Goal: Task Accomplishment & Management: Manage account settings

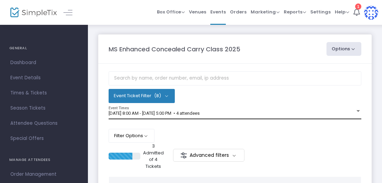
click at [330, 109] on div "[DATE] 8:00 AM - [DATE] 5:00 PM • 4 attendees Event Times" at bounding box center [235, 112] width 253 height 13
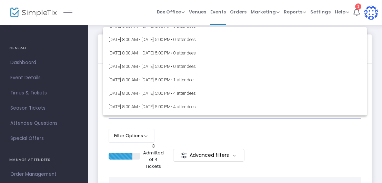
scroll to position [73, 0]
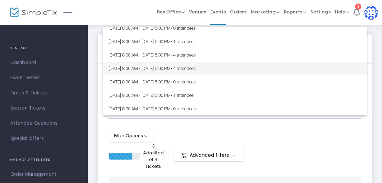
click at [186, 68] on span "[DATE] 8:00 AM - [DATE] 5:00 PM • 4 attendees" at bounding box center [235, 68] width 253 height 13
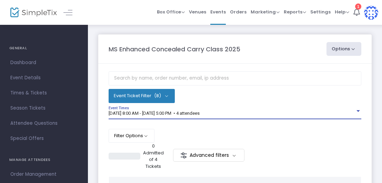
click at [354, 48] on button "Options" at bounding box center [343, 49] width 35 height 14
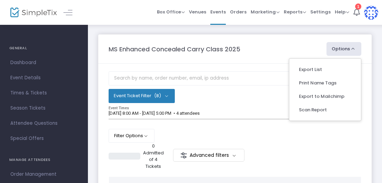
click at [317, 69] on li "Export List" at bounding box center [324, 69] width 63 height 13
radio input "false"
radio input "true"
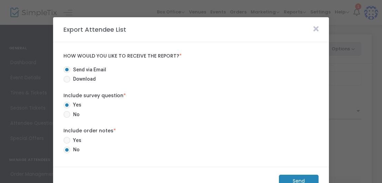
click at [288, 177] on m-button "Send" at bounding box center [299, 181] width 40 height 13
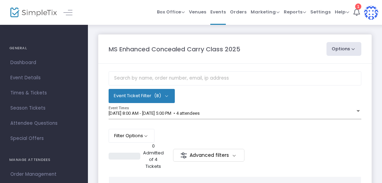
click at [352, 47] on button "Options" at bounding box center [343, 49] width 35 height 14
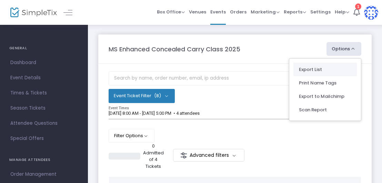
click at [323, 70] on li "Export List" at bounding box center [324, 69] width 63 height 13
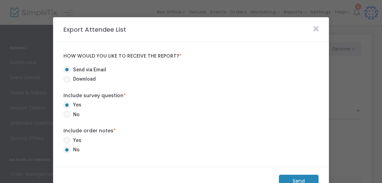
click at [71, 80] on span "Download" at bounding box center [82, 78] width 25 height 7
click at [67, 83] on input "Download" at bounding box center [66, 83] width 0 height 0
radio input "true"
click at [287, 177] on m-button "Download" at bounding box center [292, 181] width 51 height 13
